Goal: Task Accomplishment & Management: Use online tool/utility

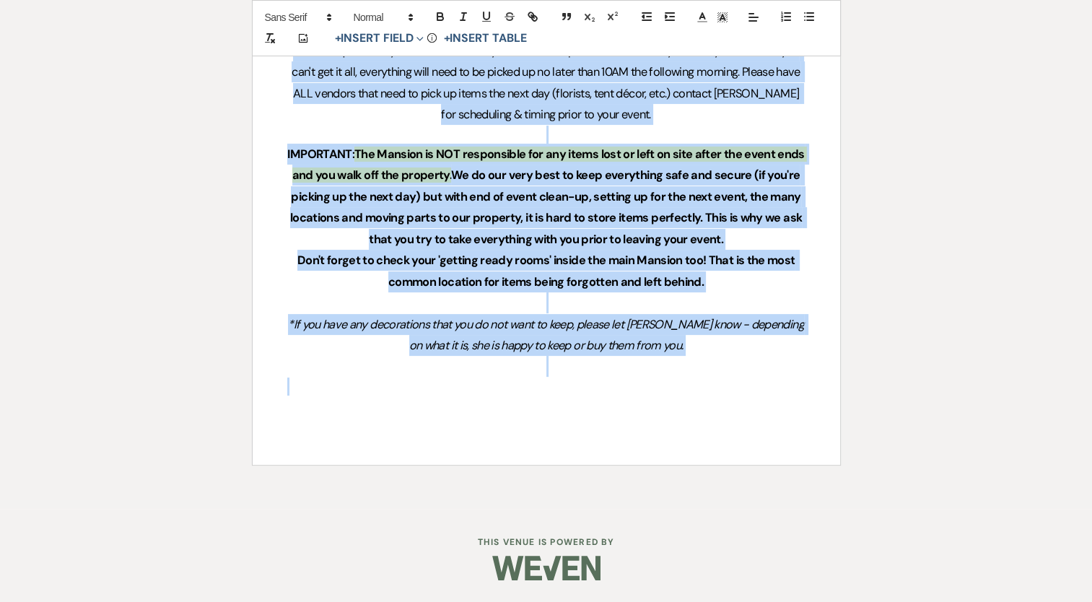
drag, startPoint x: 0, startPoint y: 0, endPoint x: 416, endPoint y: 423, distance: 592.9
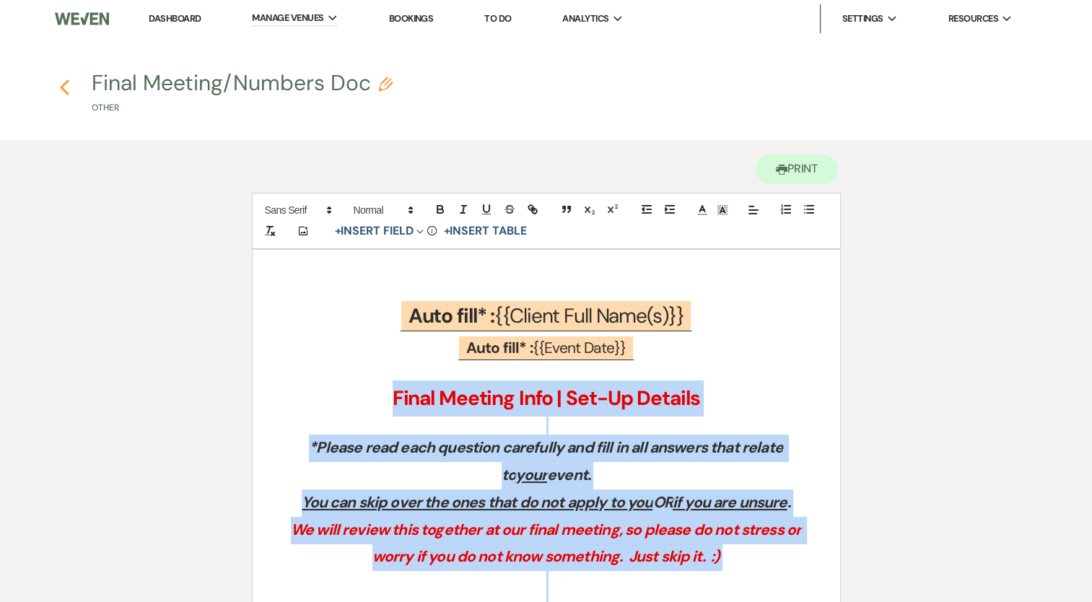
click at [61, 91] on icon "Previous" at bounding box center [64, 87] width 11 height 17
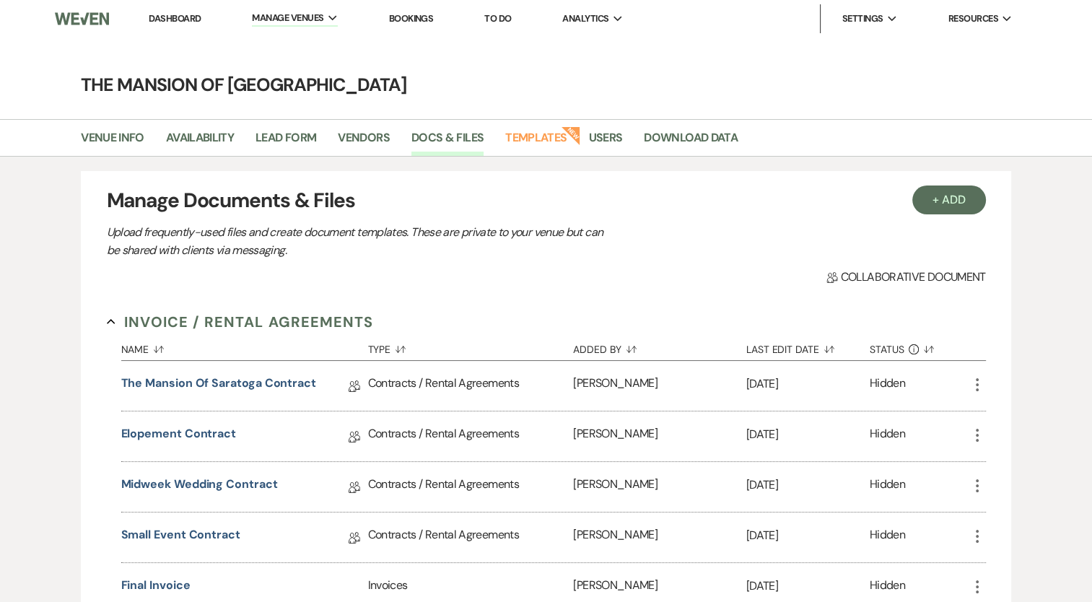
click at [183, 16] on link "Dashboard" at bounding box center [175, 18] width 52 height 12
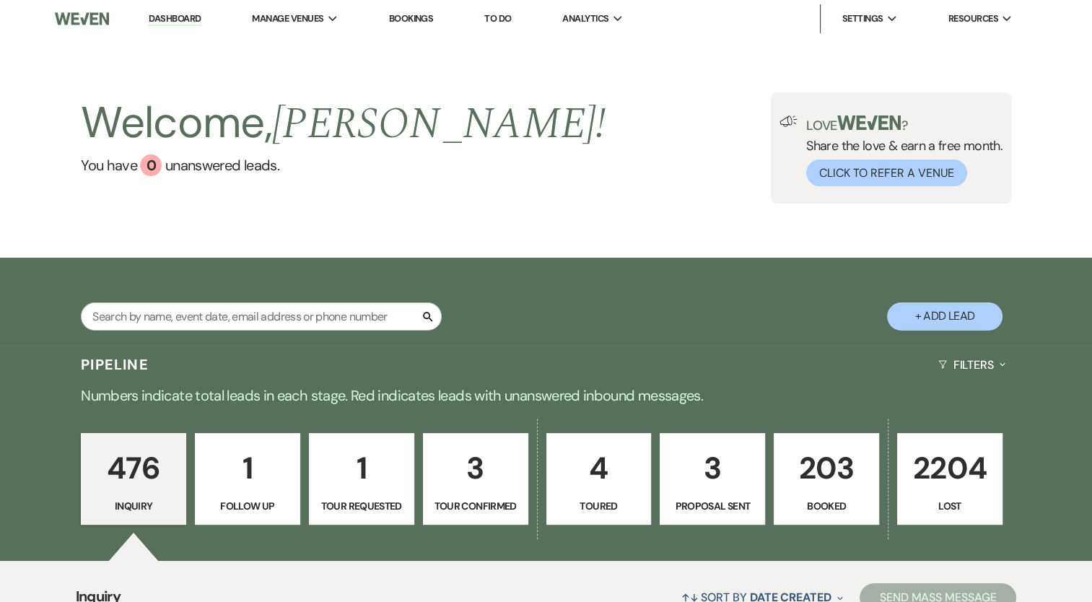
click at [525, 284] on div "Search + Add Lead" at bounding box center [546, 303] width 1039 height 77
click at [157, 21] on link "Dashboard" at bounding box center [175, 19] width 52 height 14
click at [299, 56] on link "The Mansion of [GEOGRAPHIC_DATA]" at bounding box center [342, 47] width 178 height 29
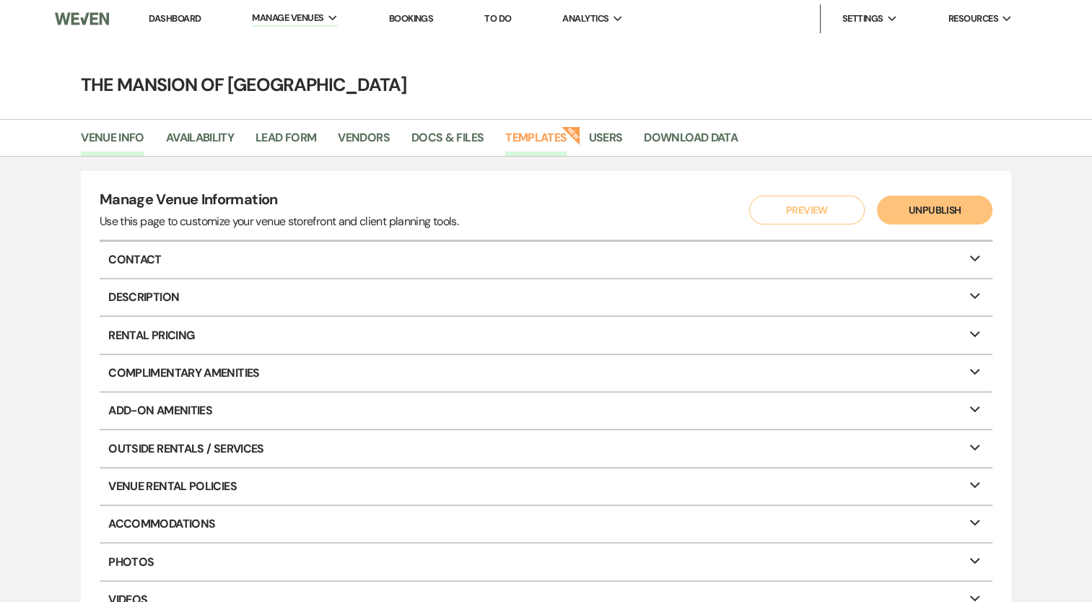
click at [530, 137] on link "Templates" at bounding box center [535, 141] width 61 height 27
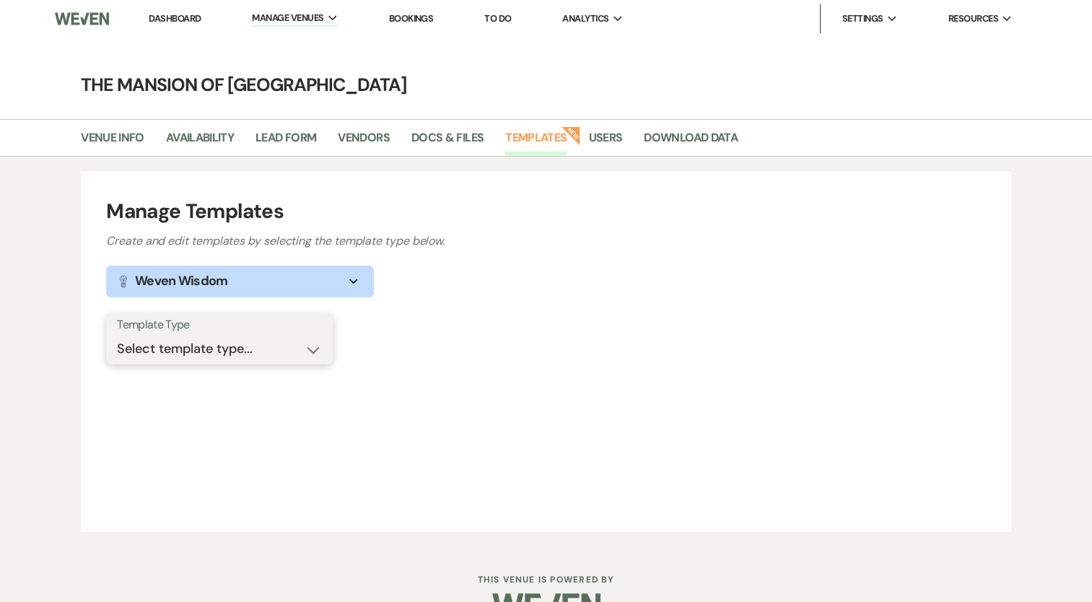
click at [277, 342] on select "Select template type... Task List Message Templates Payment Plan Inventory Item…" at bounding box center [219, 349] width 205 height 28
select select "Message Templates"
click at [117, 335] on select "Select template type... Task List Message Templates Payment Plan Inventory Item…" at bounding box center [219, 349] width 205 height 28
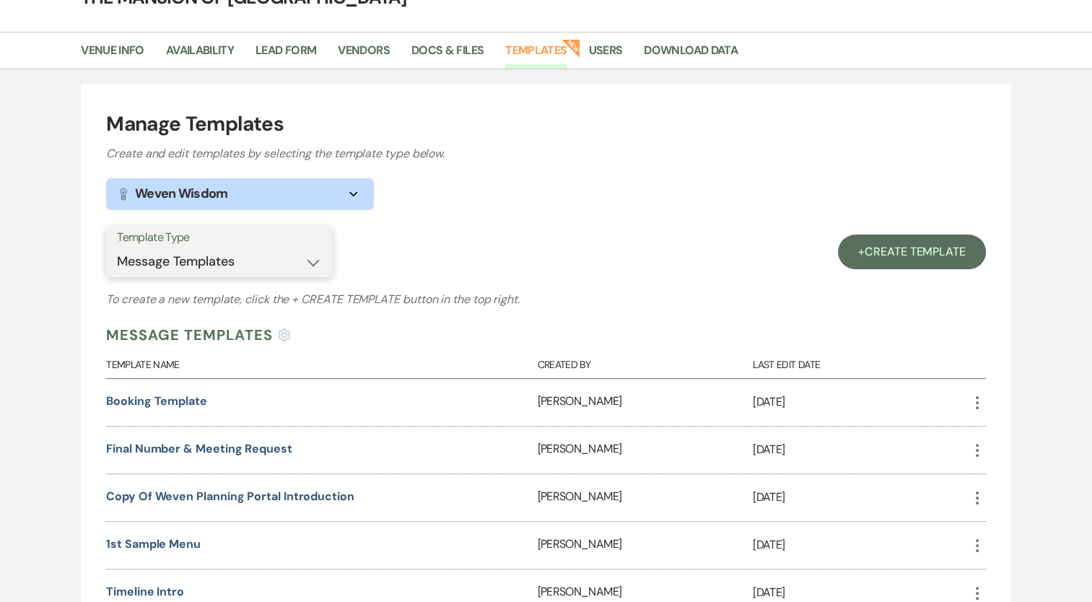
scroll to position [216, 0]
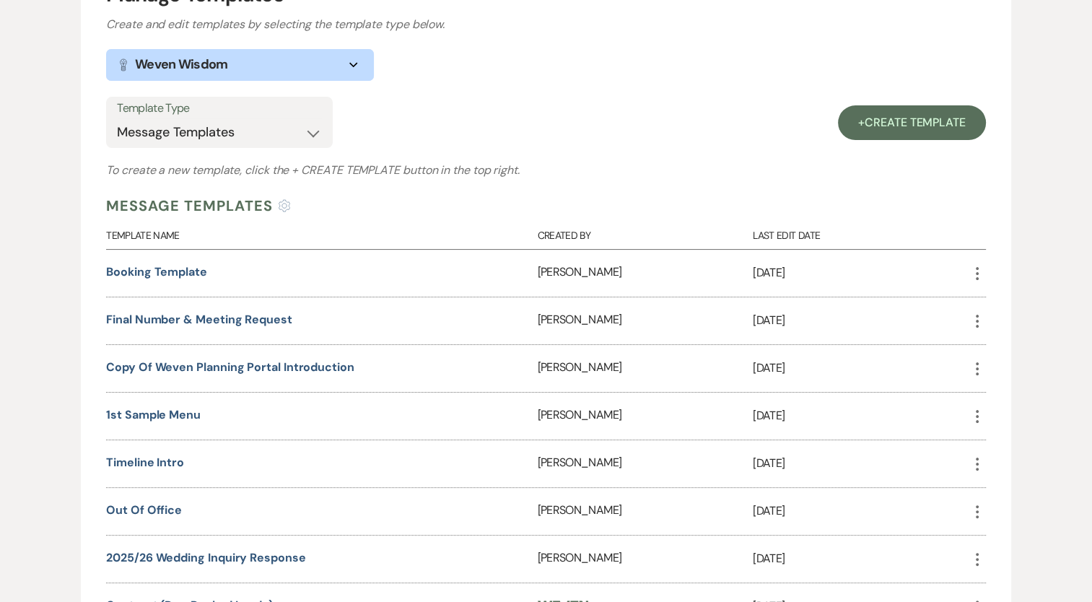
click at [222, 329] on div "Final Number & Meeting Request" at bounding box center [321, 320] width 431 height 47
click at [219, 318] on link "Final Number & Meeting Request" at bounding box center [199, 319] width 186 height 15
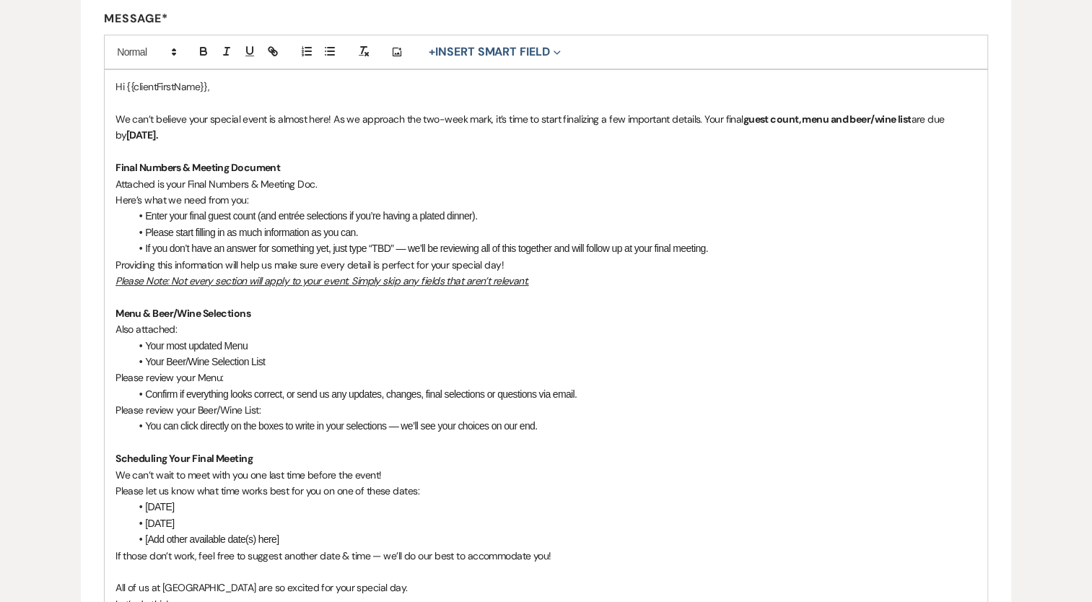
scroll to position [361, 0]
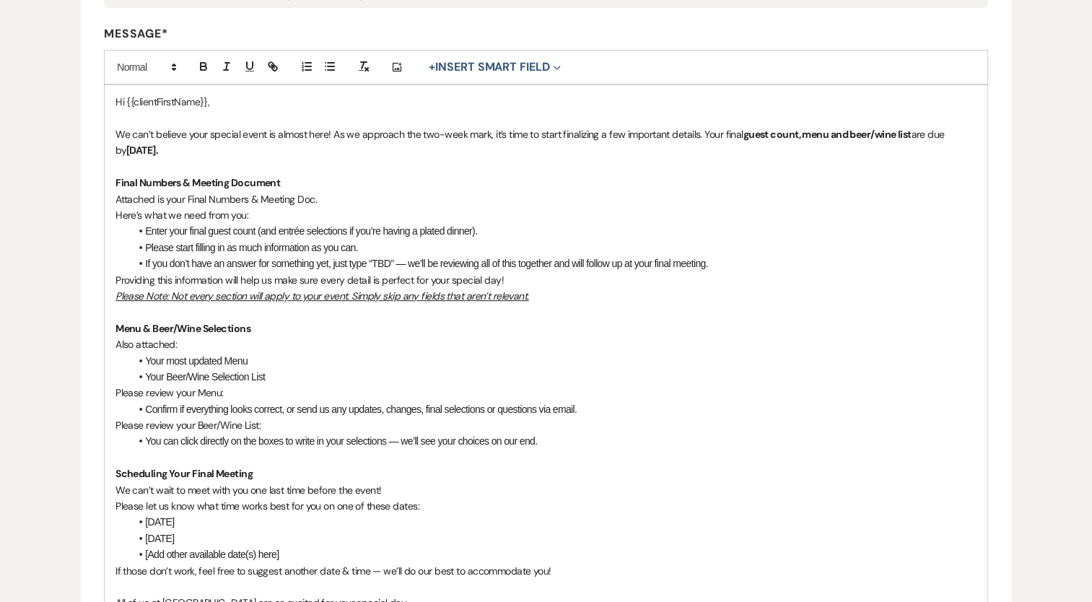
click at [312, 142] on p "We can’t believe your special event is almost here! As we approach the two-week…" at bounding box center [545, 142] width 861 height 32
click at [534, 279] on p "Providing this information will help us make sure every detail is perfect for y…" at bounding box center [545, 280] width 861 height 16
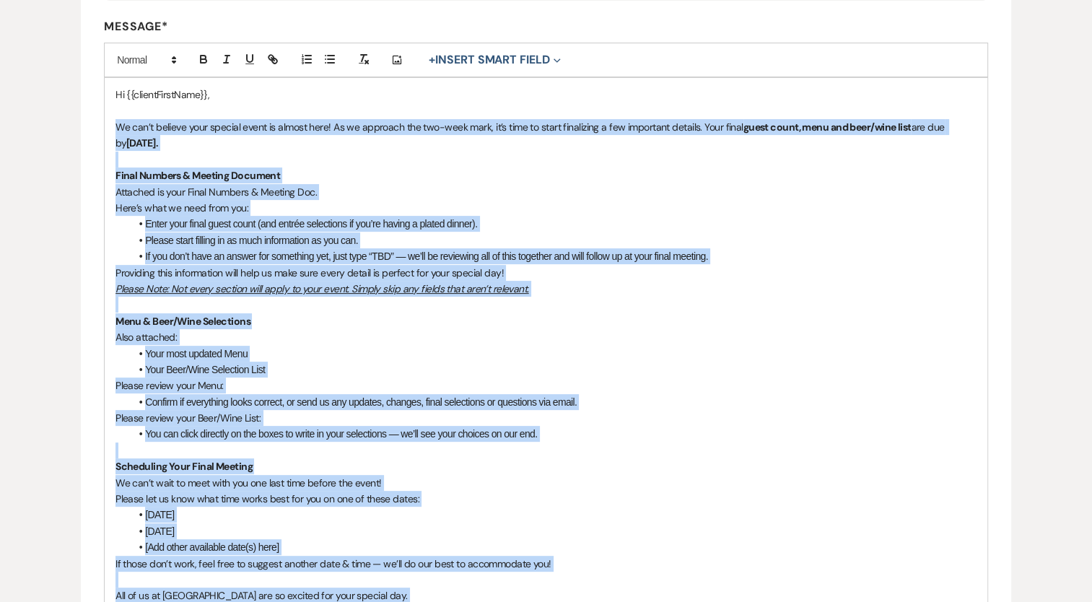
scroll to position [722, 0]
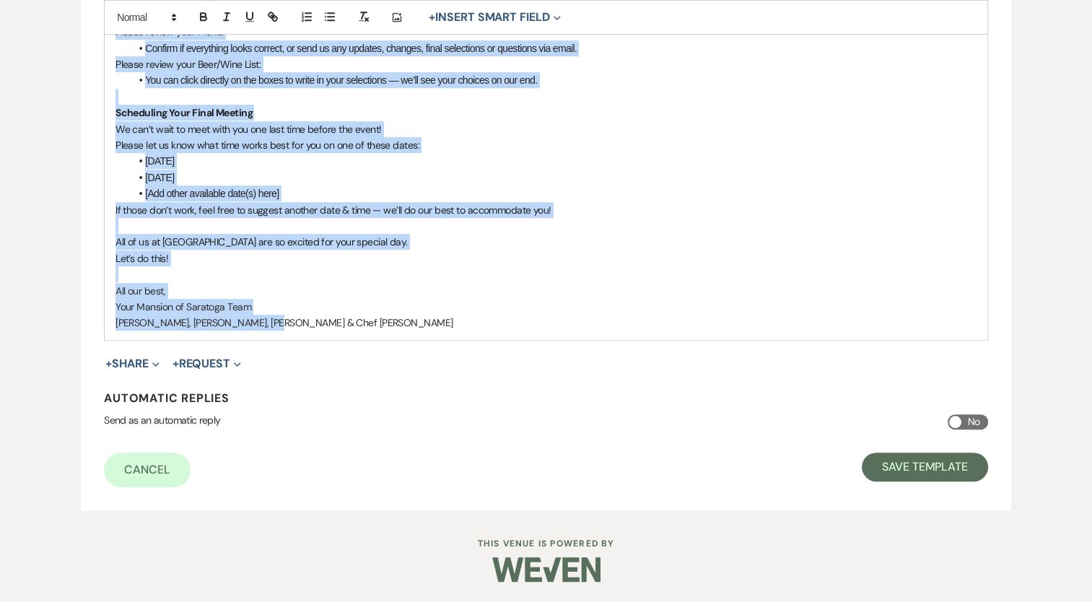
drag, startPoint x: 115, startPoint y: 210, endPoint x: 281, endPoint y: 316, distance: 197.0
click at [281, 316] on div "Hi {{clientFirstName}}, We can’t believe your special event is almost here! As …" at bounding box center [546, 31] width 882 height 615
copy div "We can’t believe your special event is almost here! As we approach the two-week…"
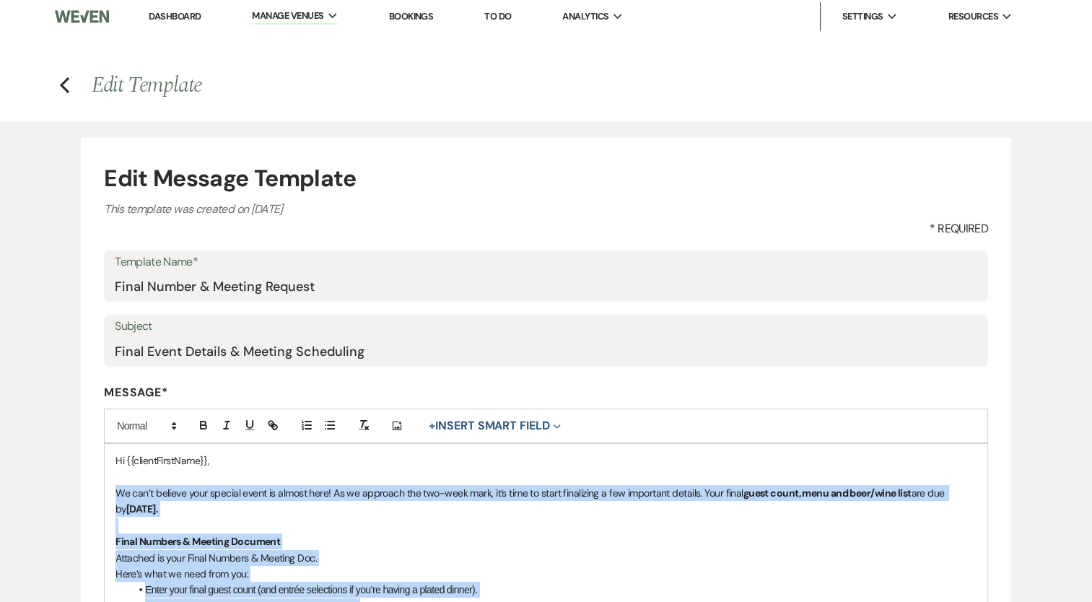
scroll to position [0, 0]
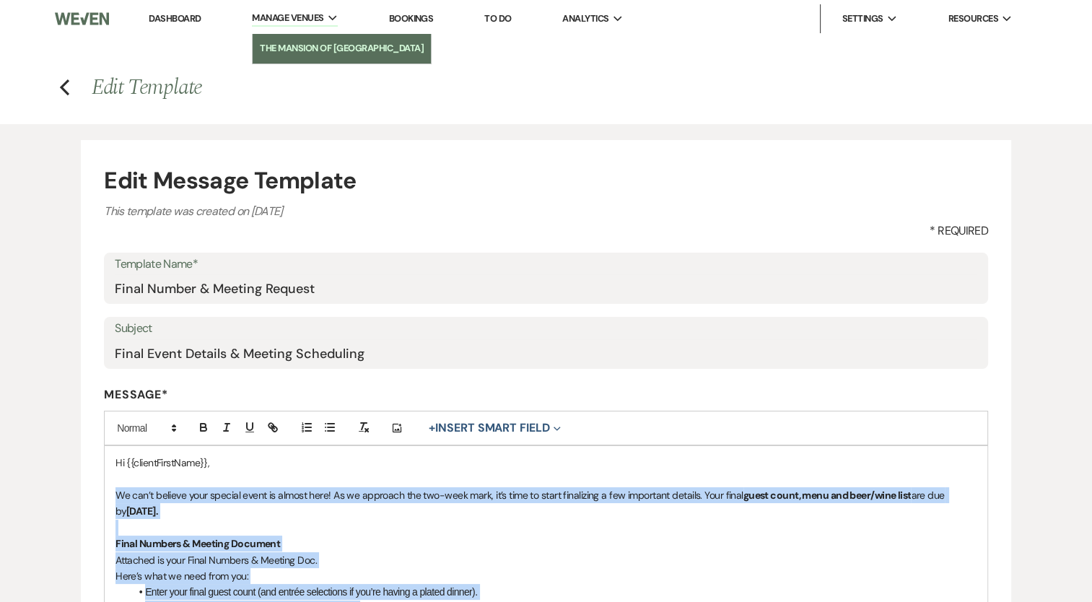
click at [295, 53] on li "The Mansion of [GEOGRAPHIC_DATA]" at bounding box center [342, 48] width 164 height 14
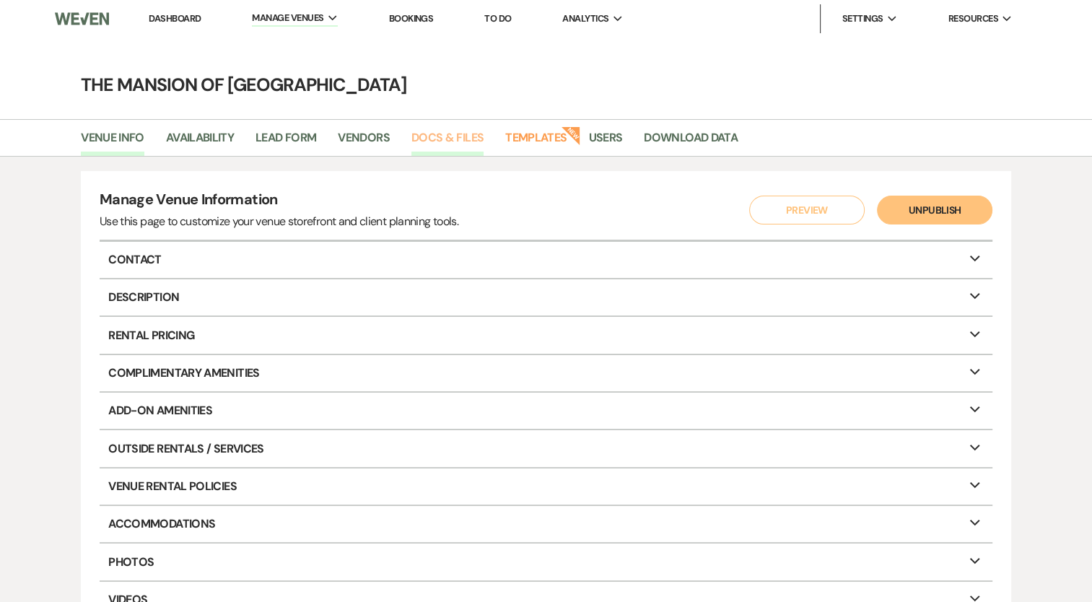
click at [468, 131] on link "Docs & Files" at bounding box center [447, 141] width 72 height 27
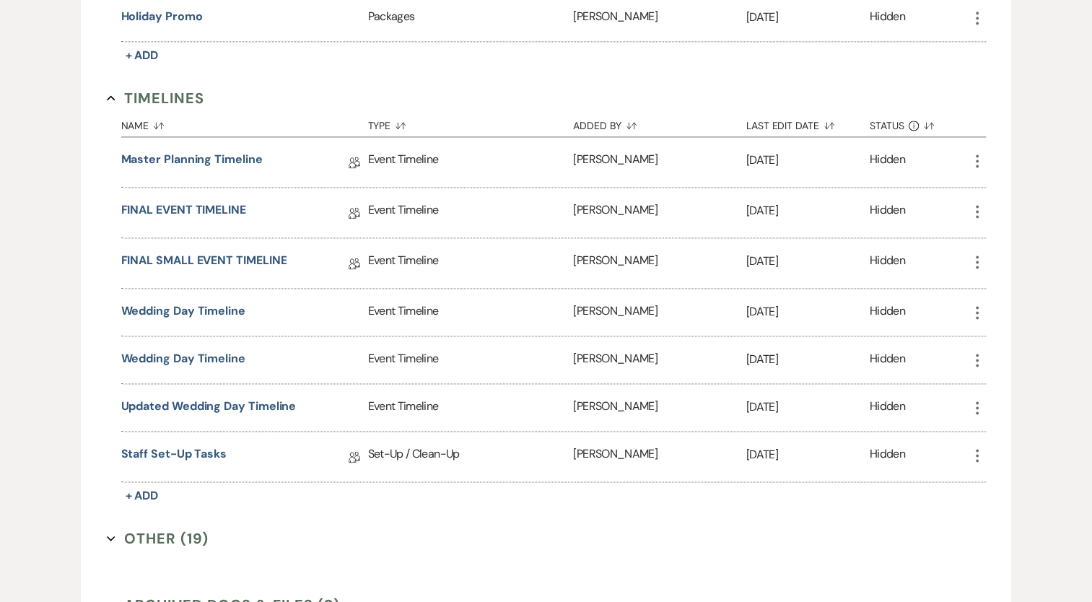
scroll to position [2020, 0]
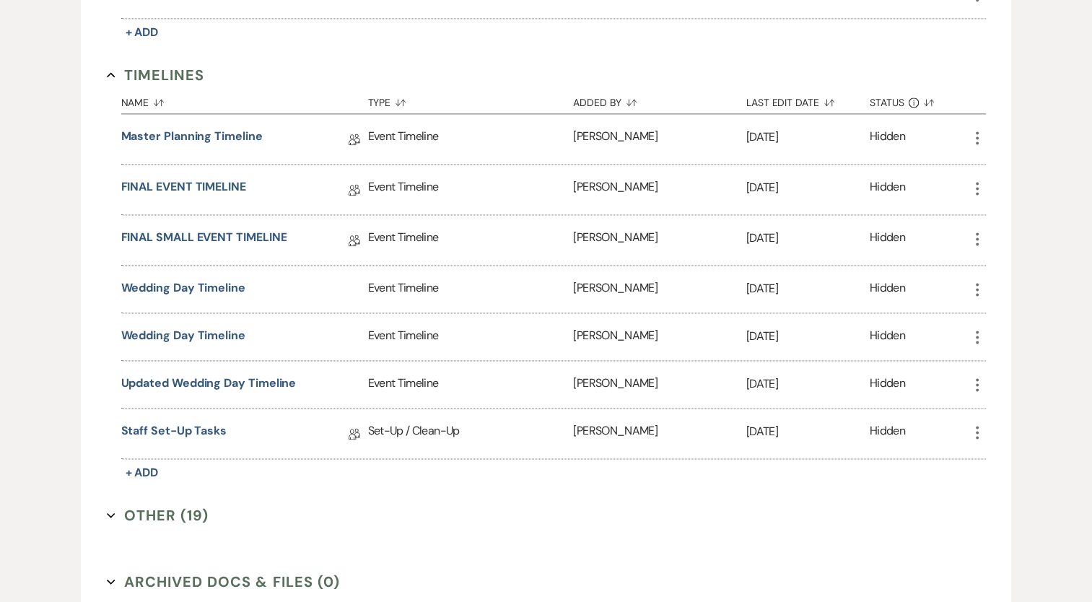
click at [130, 504] on button "Other (19) Expand" at bounding box center [158, 515] width 102 height 22
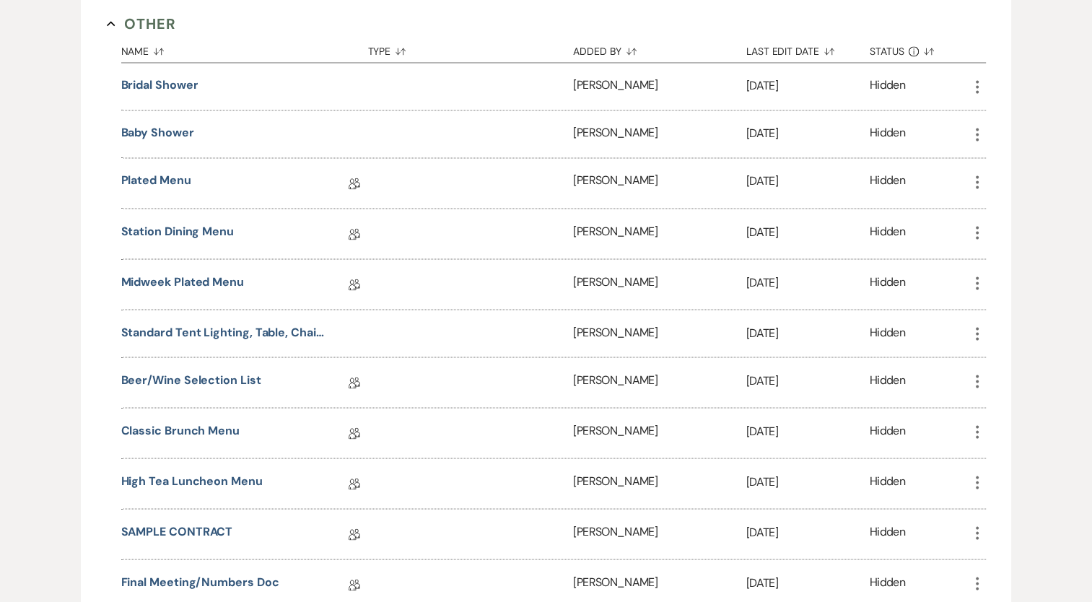
scroll to position [2525, 0]
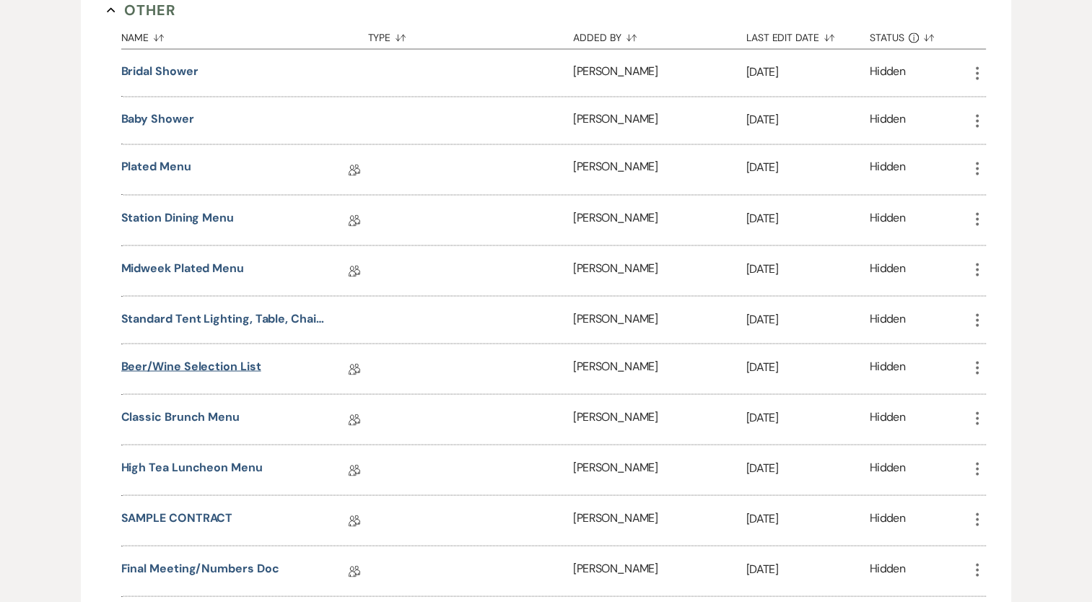
click at [214, 357] on link "Beer/Wine Selection List" at bounding box center [191, 368] width 140 height 22
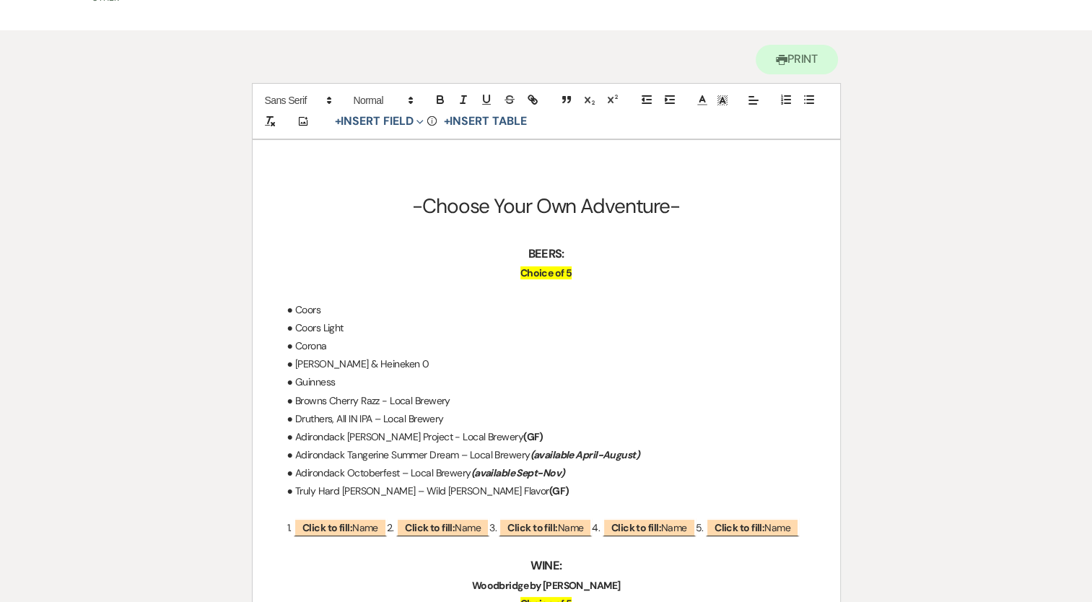
scroll to position [144, 0]
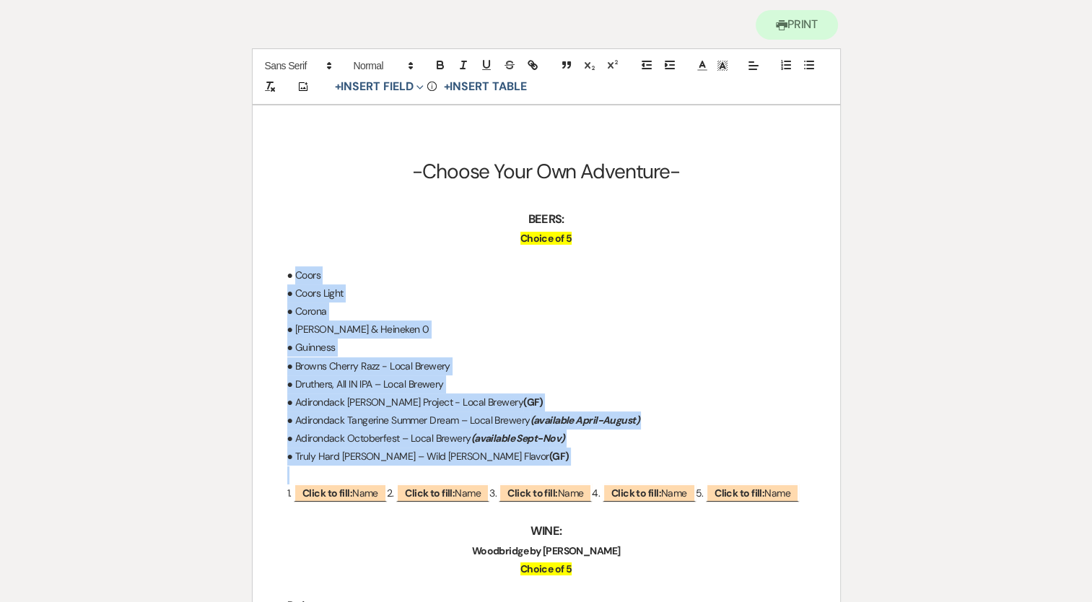
drag, startPoint x: 294, startPoint y: 279, endPoint x: 457, endPoint y: 440, distance: 229.1
click at [504, 465] on div "-Choose Your Own Adventure- BEERS: Choice of 5 ● Coors ● Coors Light ● Corona ●…" at bounding box center [546, 594] width 587 height 978
copy div "Coors ● Coors Light ● Corona ● Heineken & Heineken 0 ● Guinness ● Browns Cherry…"
click at [693, 400] on p "● Adirondack Lake George Cider Project - Local Brewery (GF)" at bounding box center [546, 402] width 518 height 18
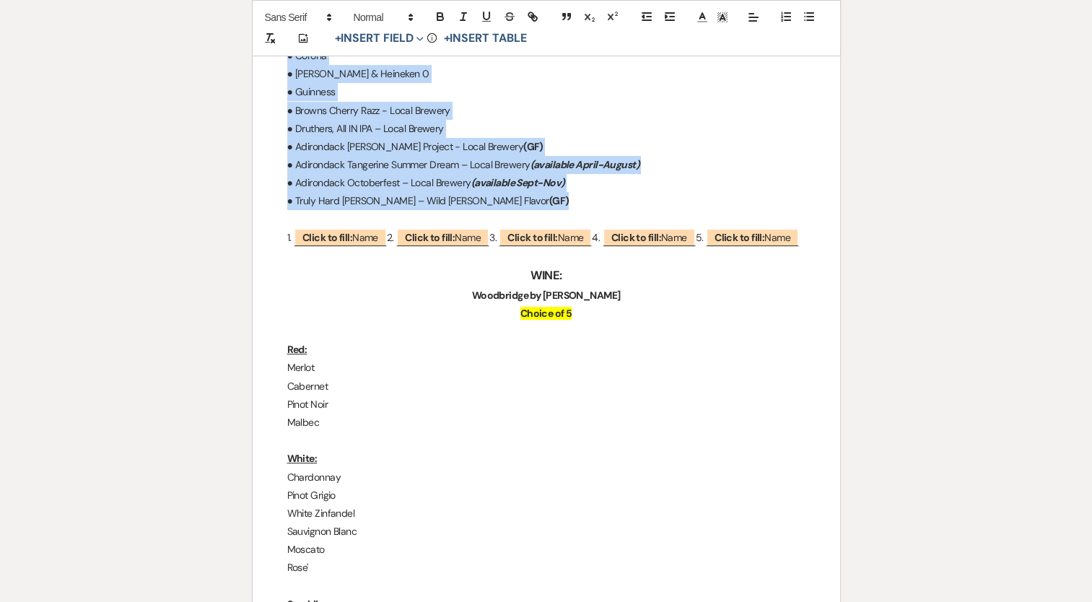
scroll to position [505, 0]
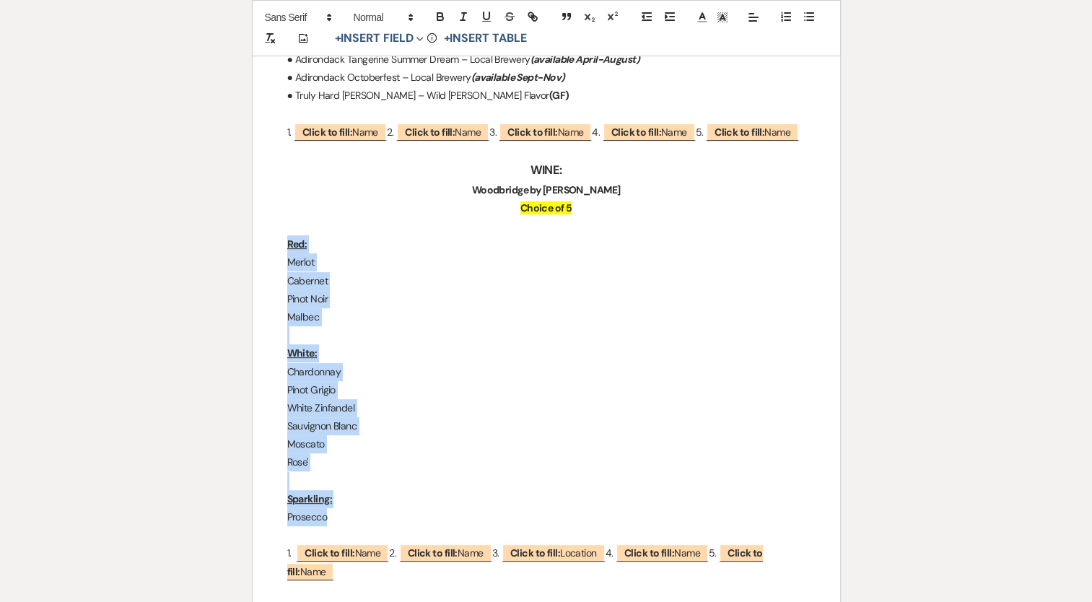
drag, startPoint x: 285, startPoint y: 256, endPoint x: 327, endPoint y: 541, distance: 288.1
click at [327, 541] on div "-Choose Your Own Adventure- BEERS: Choice of 5 ● Coors ● Coors Light ● Corona ●…" at bounding box center [546, 234] width 587 height 978
copy div "Red: Merlot Cabernet Pinot Noir Malbec White: Chardonnay Pinot Grigio White Zin…"
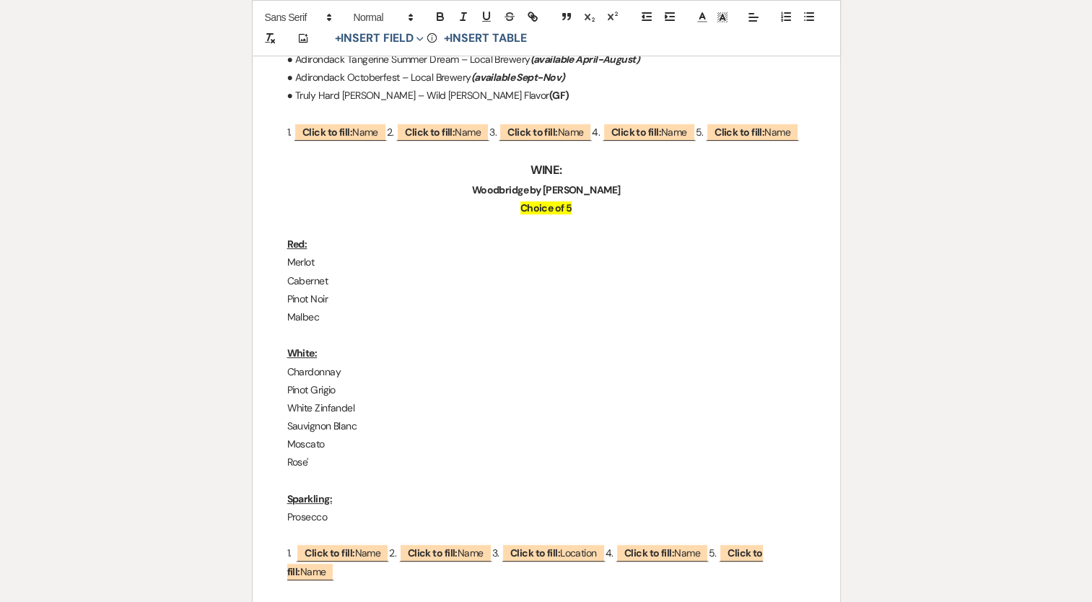
click at [522, 196] on strong "Woodbridge by Robert Mondovi" at bounding box center [546, 189] width 149 height 13
copy strong "Woodbridge by Robert Mondovi"
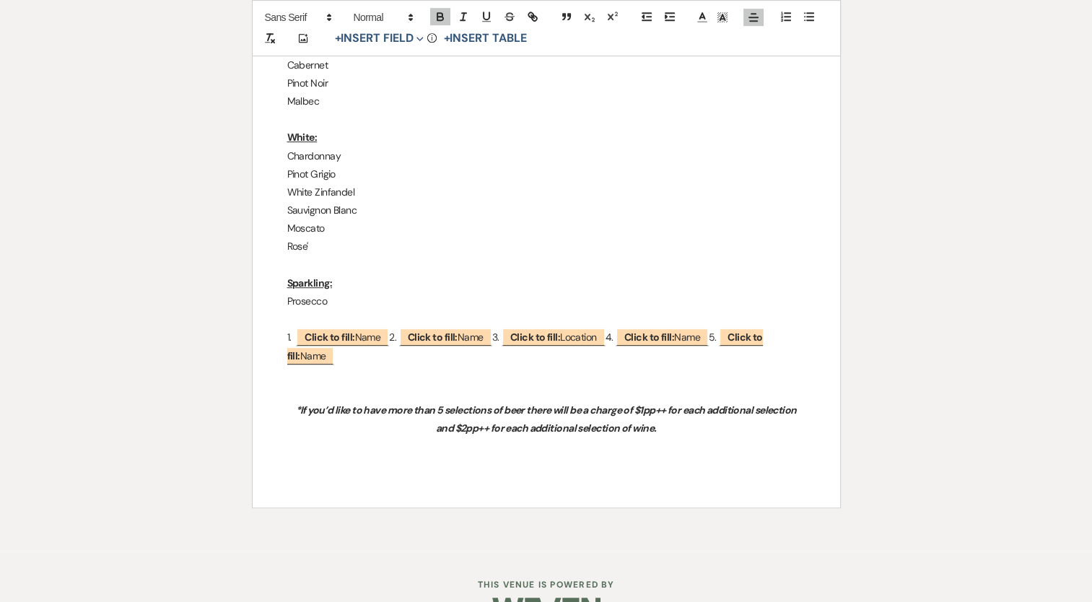
scroll to position [722, 0]
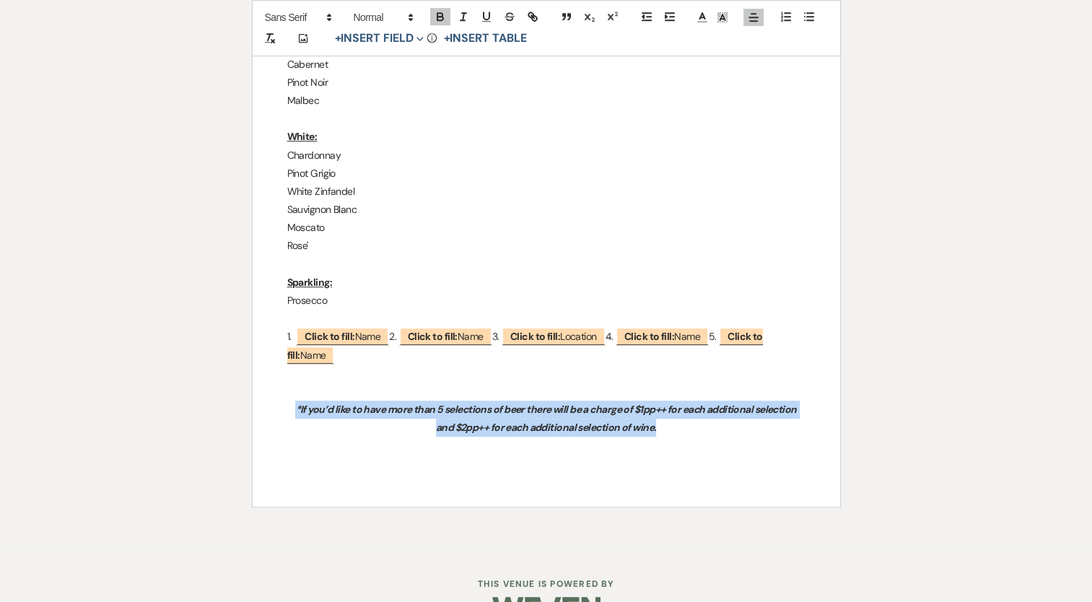
drag, startPoint x: 285, startPoint y: 429, endPoint x: 672, endPoint y: 444, distance: 387.1
click at [672, 444] on div "-Choose Your Own Adventure- BEERS: Choice of 5 ● Coors ● Coors Light ● Corona ●…" at bounding box center [546, 17] width 587 height 978
copy em "*If you’d like to have more than 5 selections of beer there will be a charge of…"
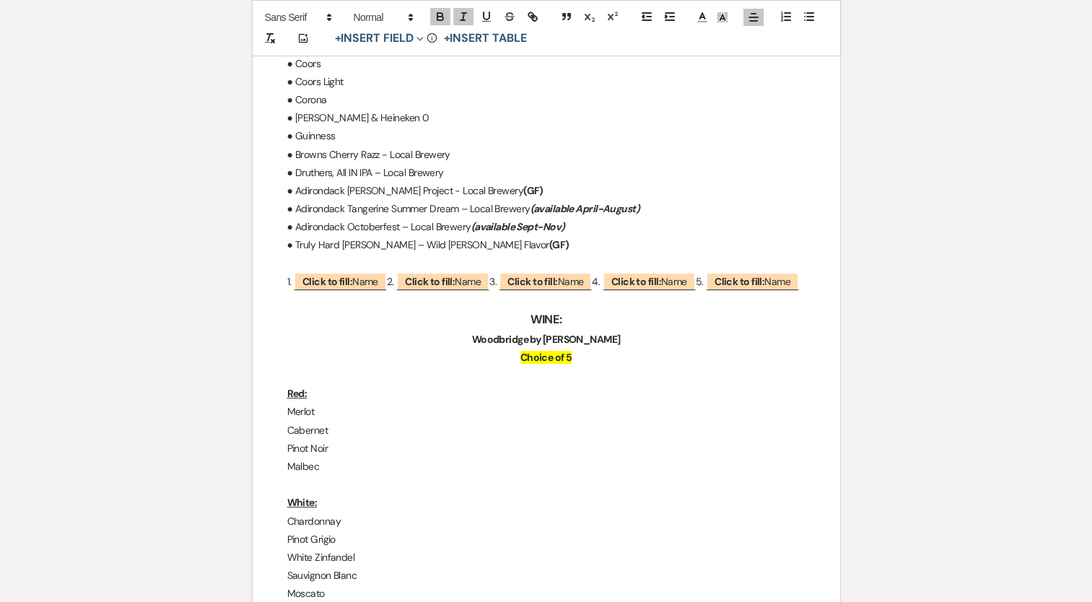
scroll to position [0, 0]
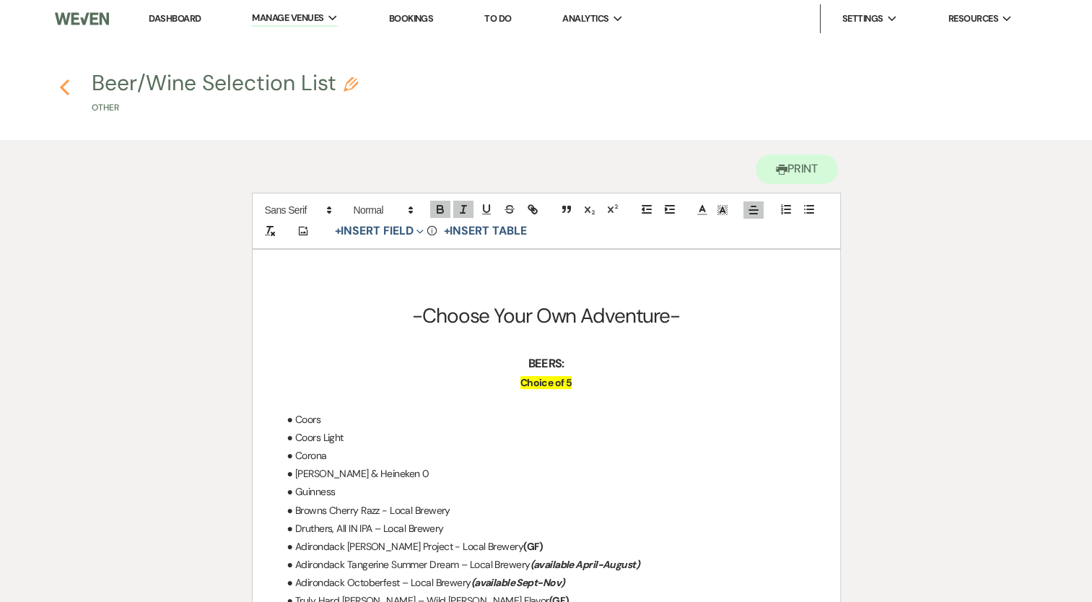
click at [61, 91] on icon "Previous" at bounding box center [64, 87] width 11 height 17
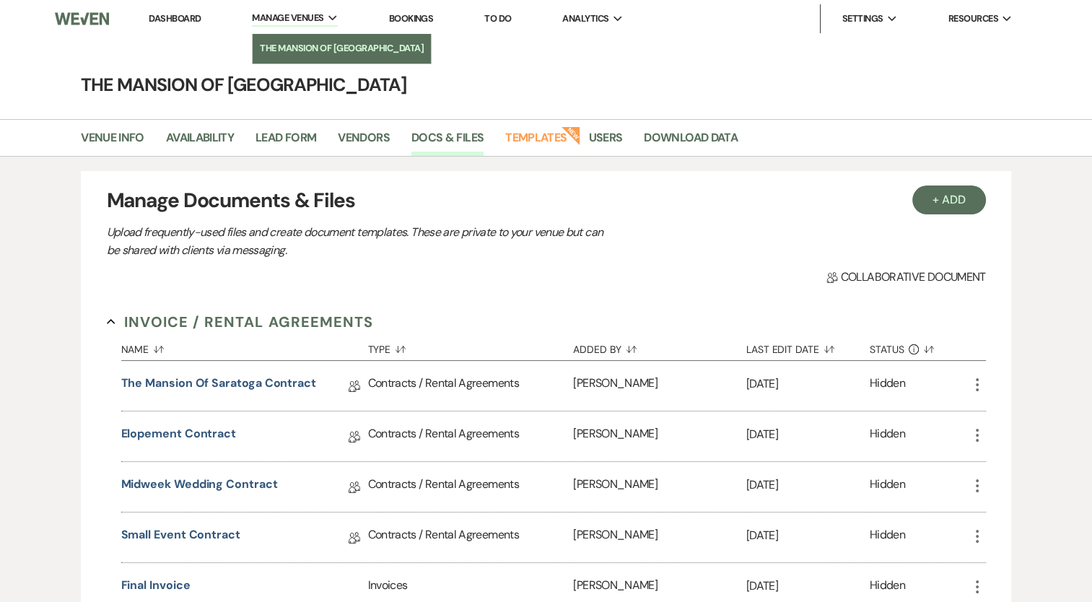
click at [315, 46] on li "The Mansion of [GEOGRAPHIC_DATA]" at bounding box center [342, 48] width 164 height 14
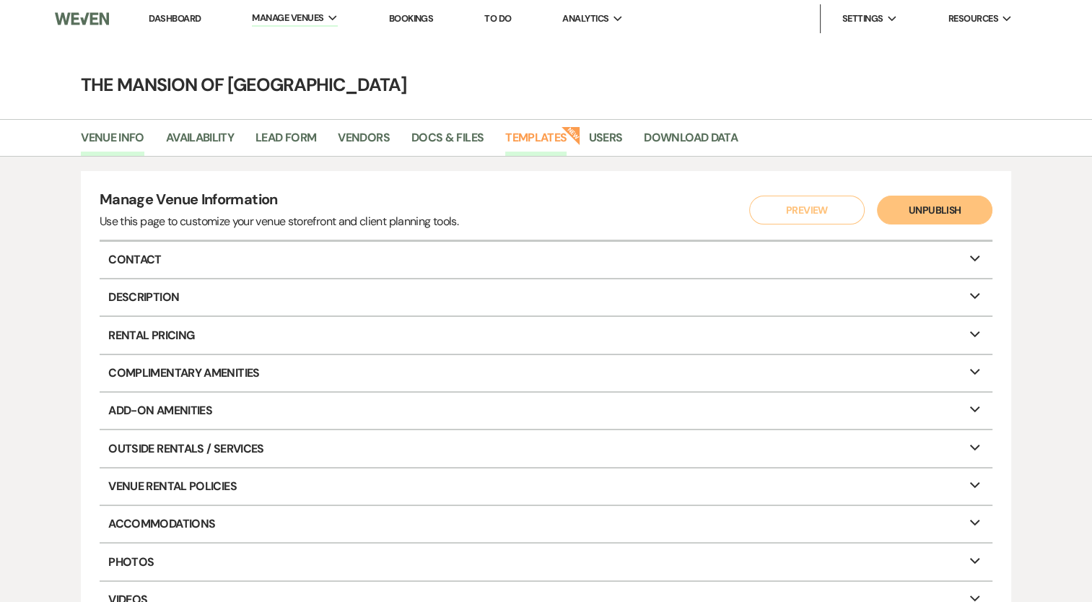
click at [520, 128] on link "Templates" at bounding box center [535, 141] width 61 height 27
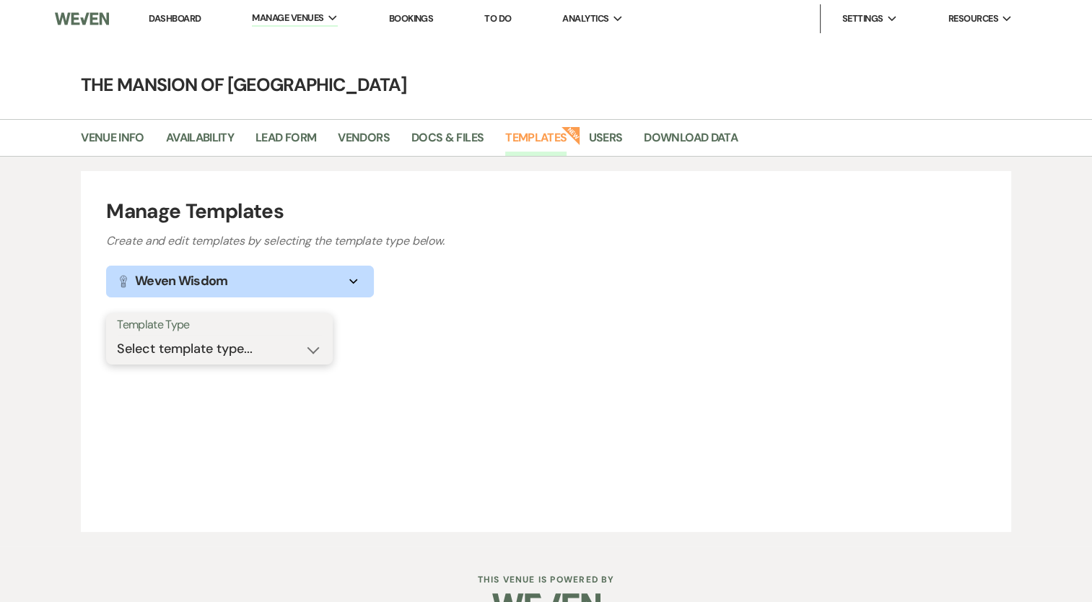
click at [259, 355] on select "Select template type... Task List Message Templates Payment Plan Inventory Item…" at bounding box center [219, 349] width 205 height 28
select select "Message Templates"
click at [117, 335] on select "Select template type... Task List Message Templates Payment Plan Inventory Item…" at bounding box center [219, 349] width 205 height 28
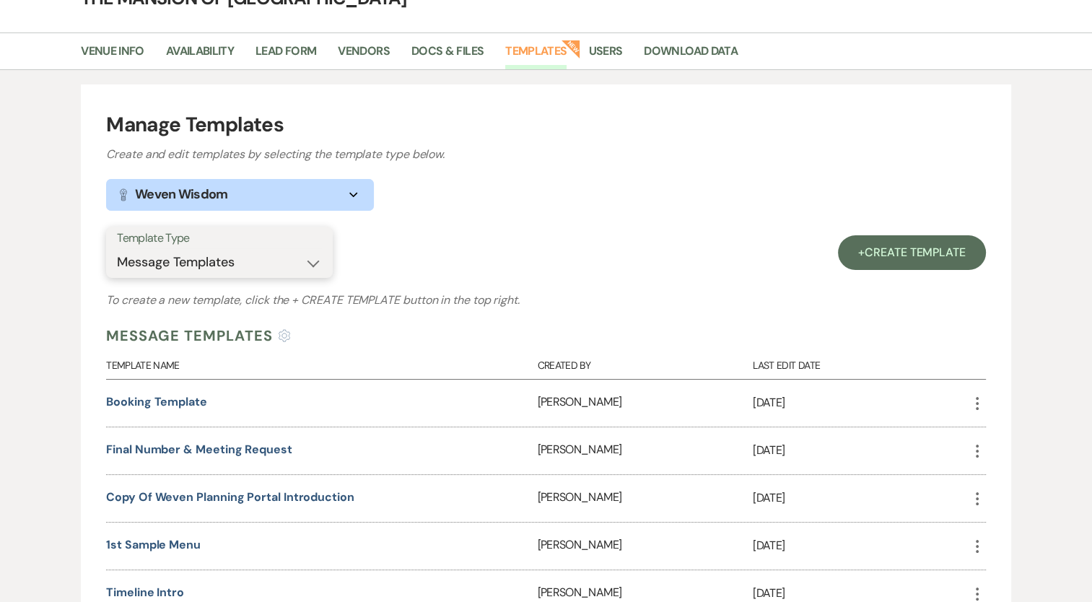
scroll to position [216, 0]
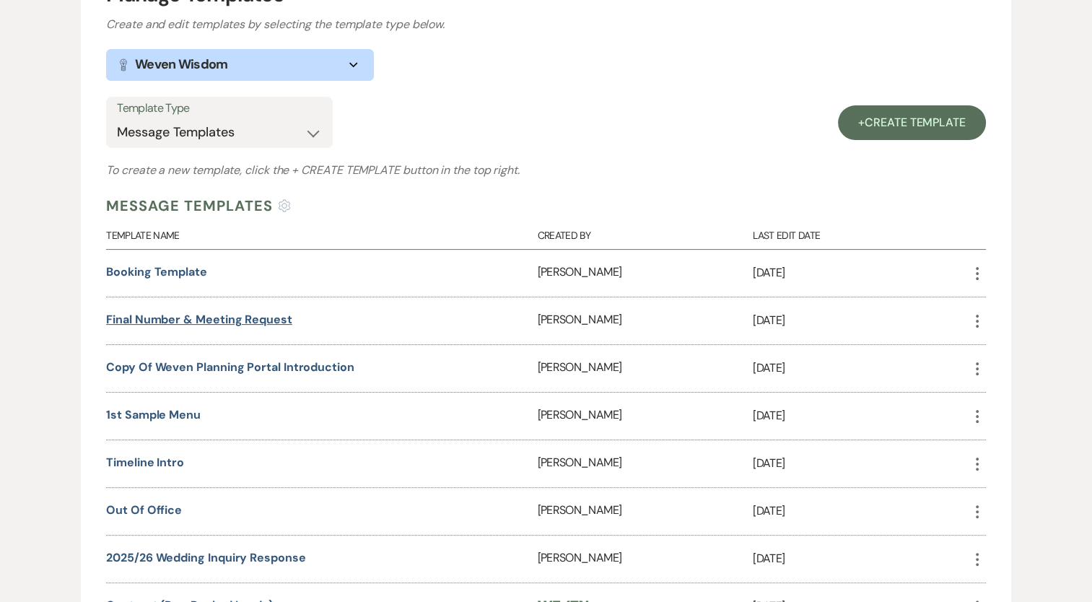
click at [182, 321] on link "Final Number & Meeting Request" at bounding box center [199, 319] width 186 height 15
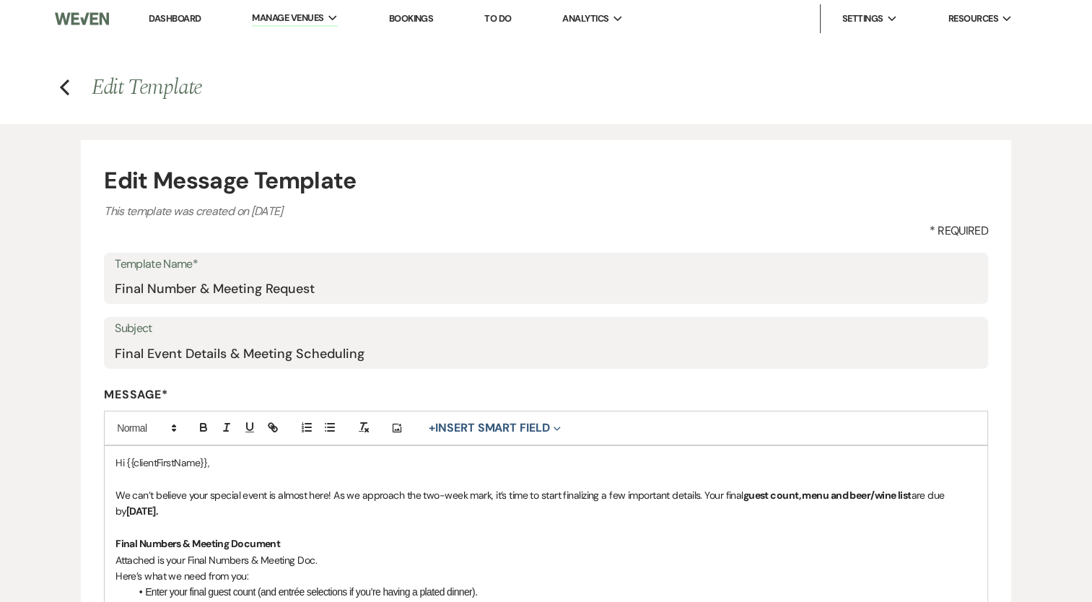
click at [191, 19] on link "Dashboard" at bounding box center [175, 18] width 52 height 12
